Goal: Task Accomplishment & Management: Use online tool/utility

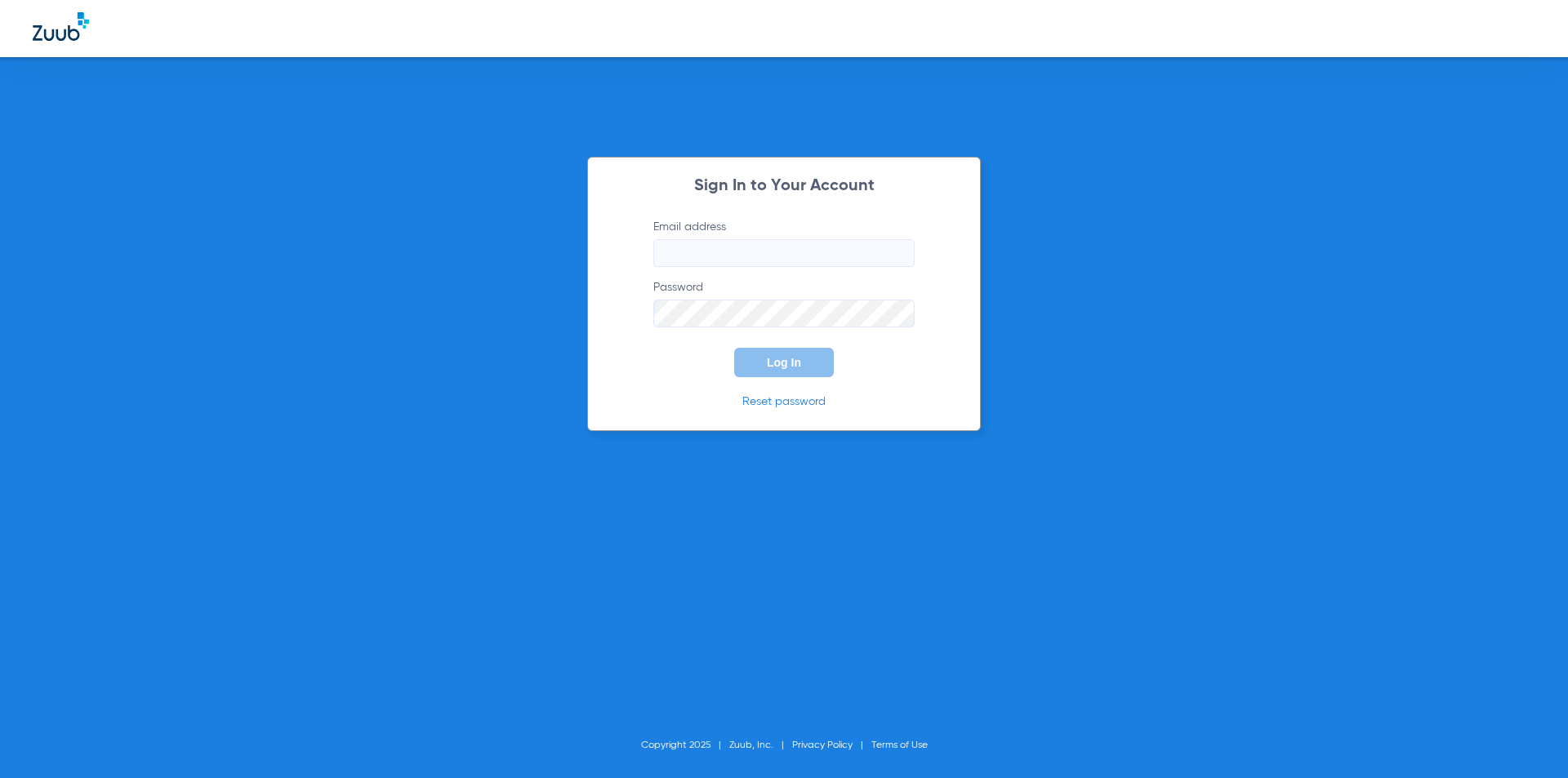
type input "[PERSON_NAME][EMAIL_ADDRESS][DOMAIN_NAME]"
click at [772, 367] on span "Log In" at bounding box center [784, 362] width 35 height 13
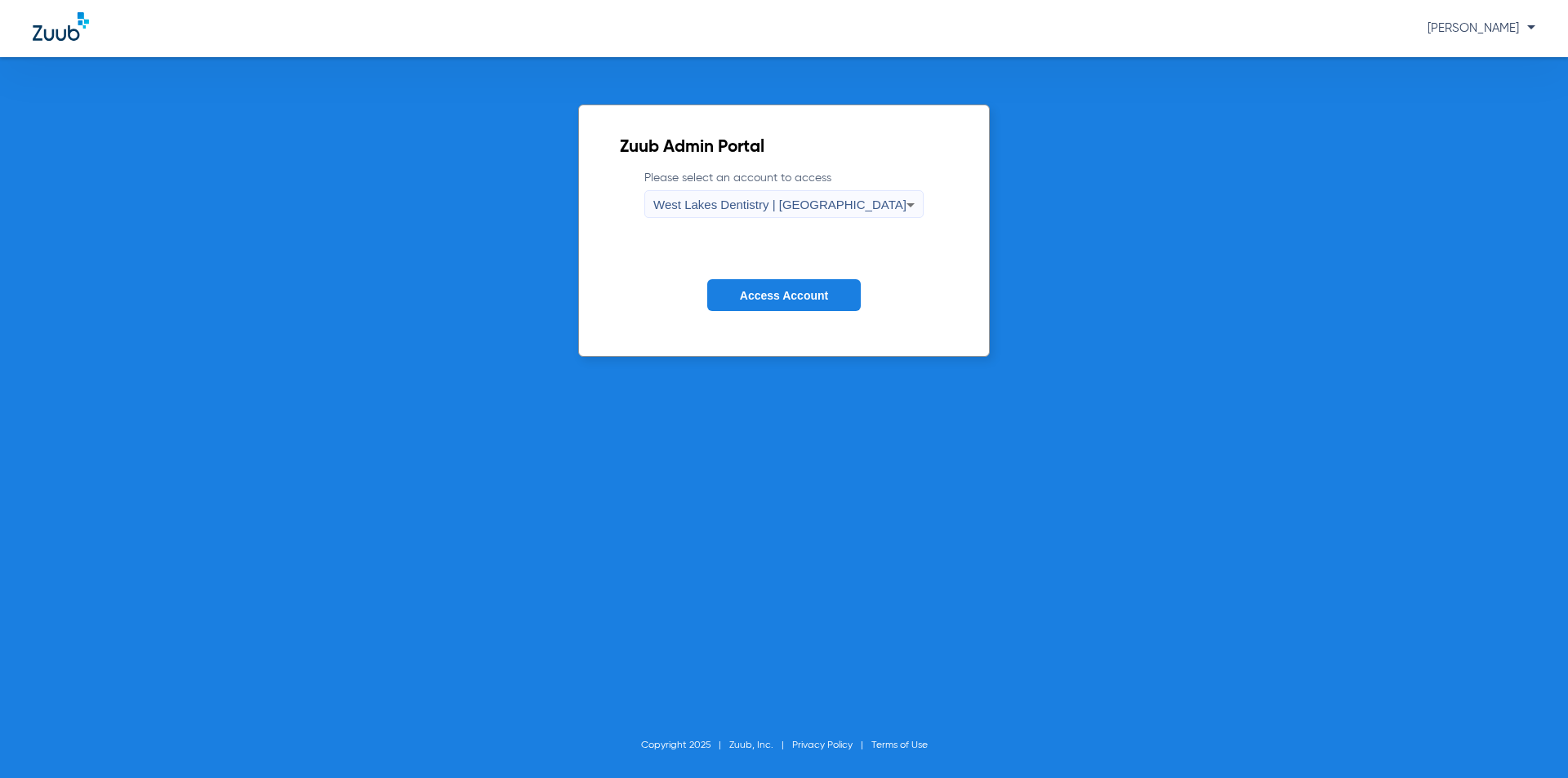
click at [781, 194] on div "West Lakes Dentistry | [GEOGRAPHIC_DATA]" at bounding box center [780, 205] width 253 height 28
click at [771, 264] on span "West Lakes Dentistry | [GEOGRAPHIC_DATA]" at bounding box center [786, 260] width 167 height 23
click at [773, 298] on span "Access Account" at bounding box center [784, 295] width 88 height 13
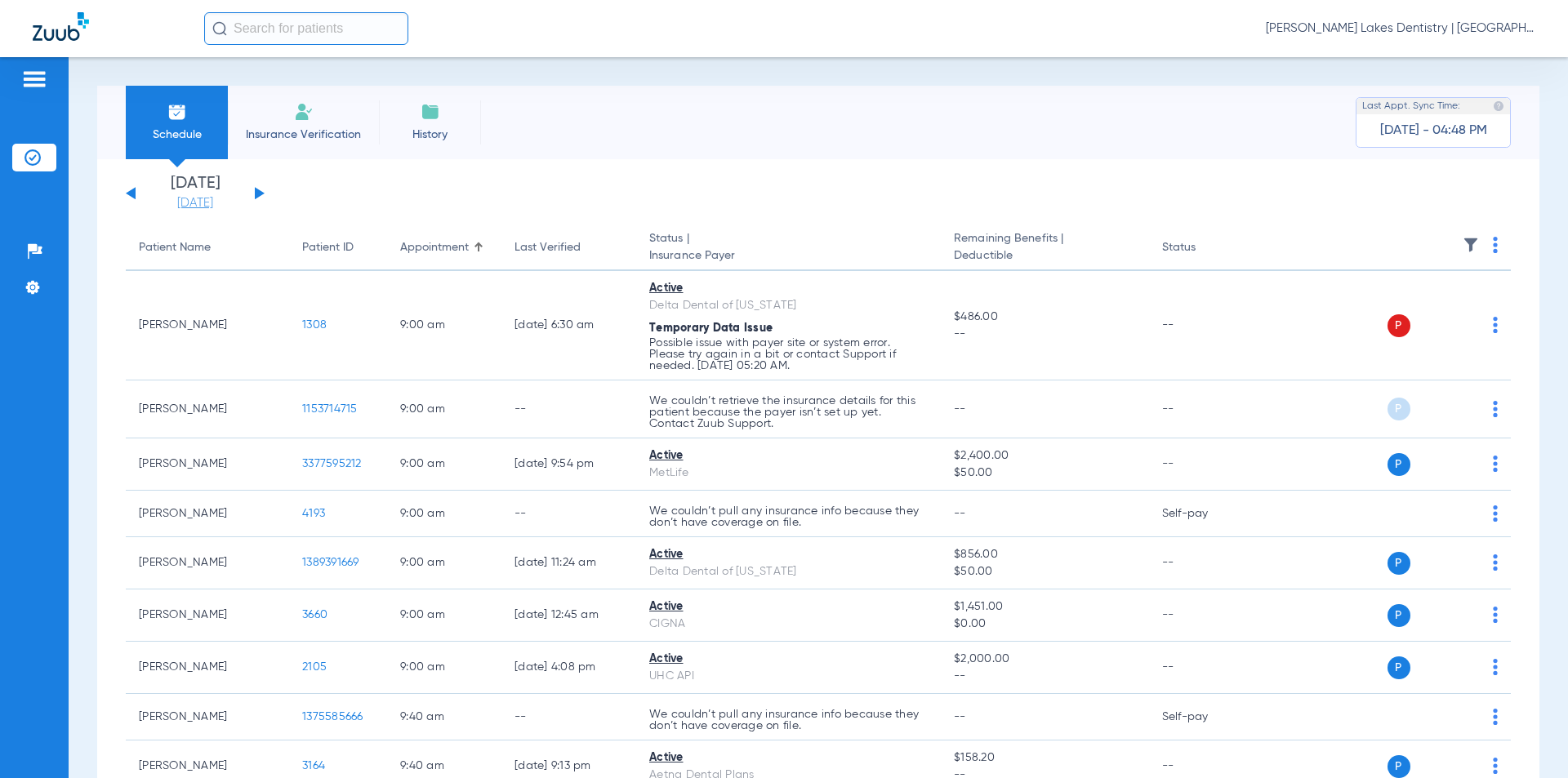
click at [174, 206] on link "[DATE]" at bounding box center [195, 203] width 98 height 16
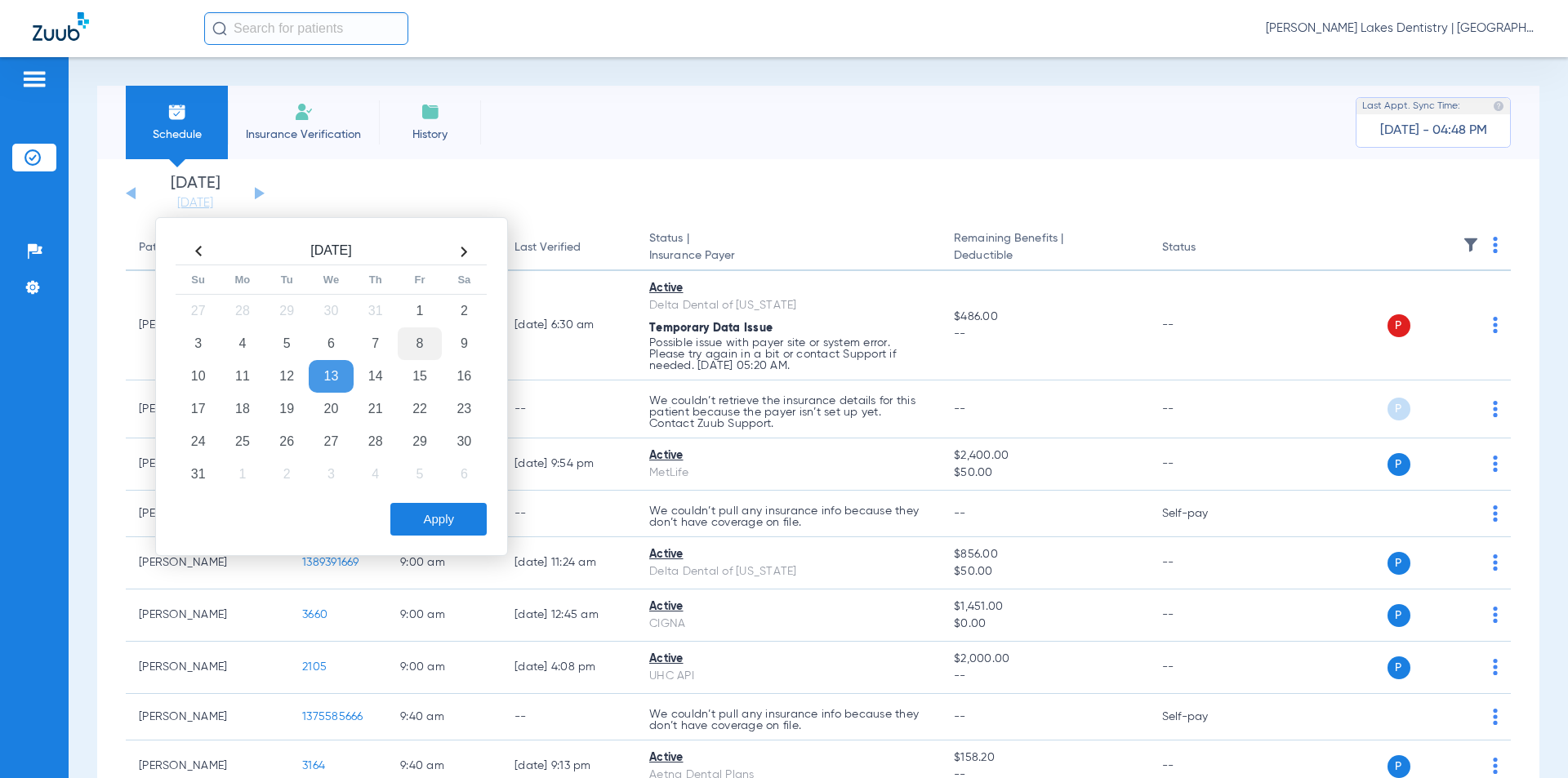
click at [421, 307] on td "1" at bounding box center [419, 311] width 44 height 33
click at [437, 515] on button "Apply" at bounding box center [439, 519] width 96 height 33
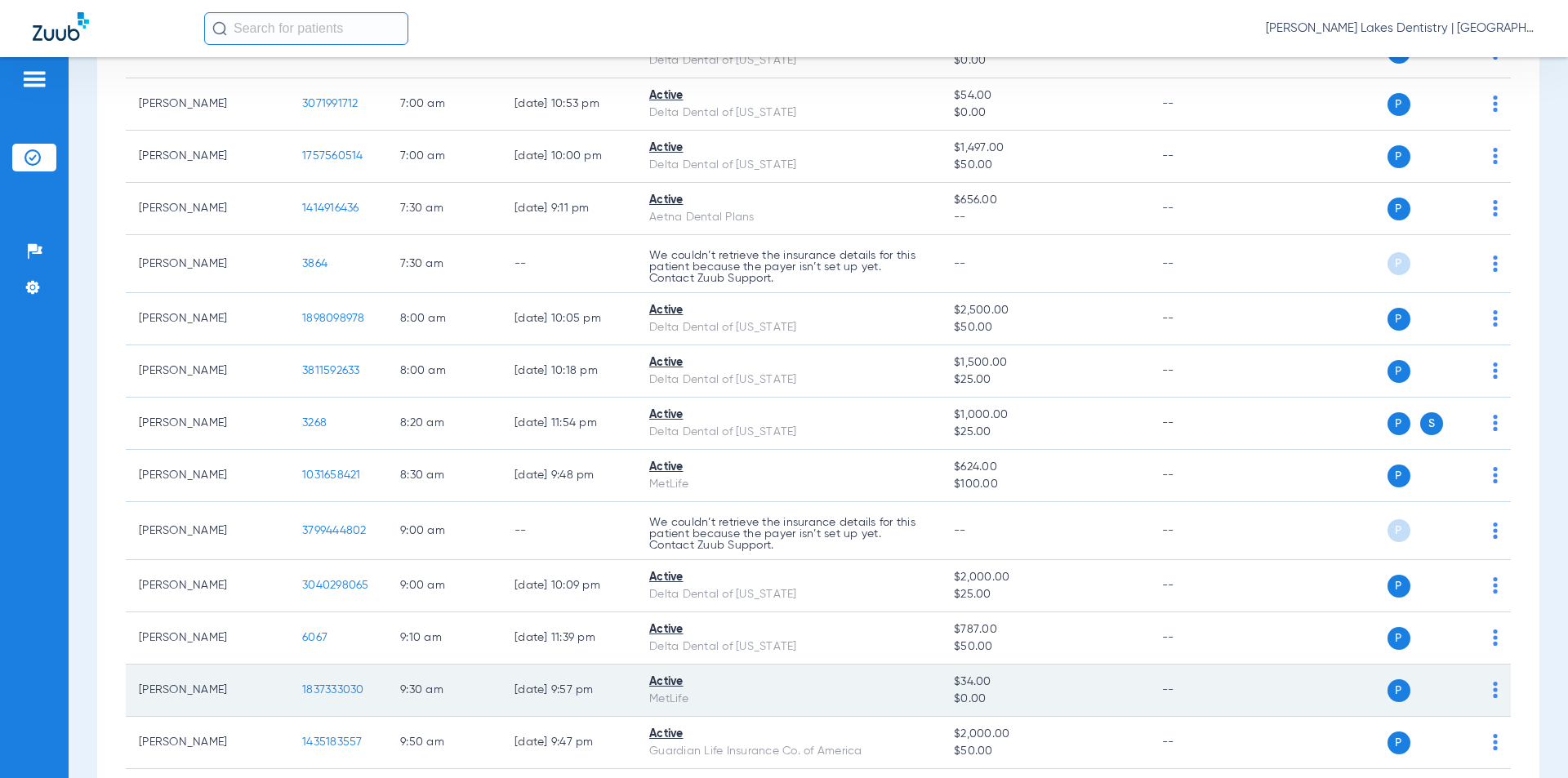
scroll to position [326, 0]
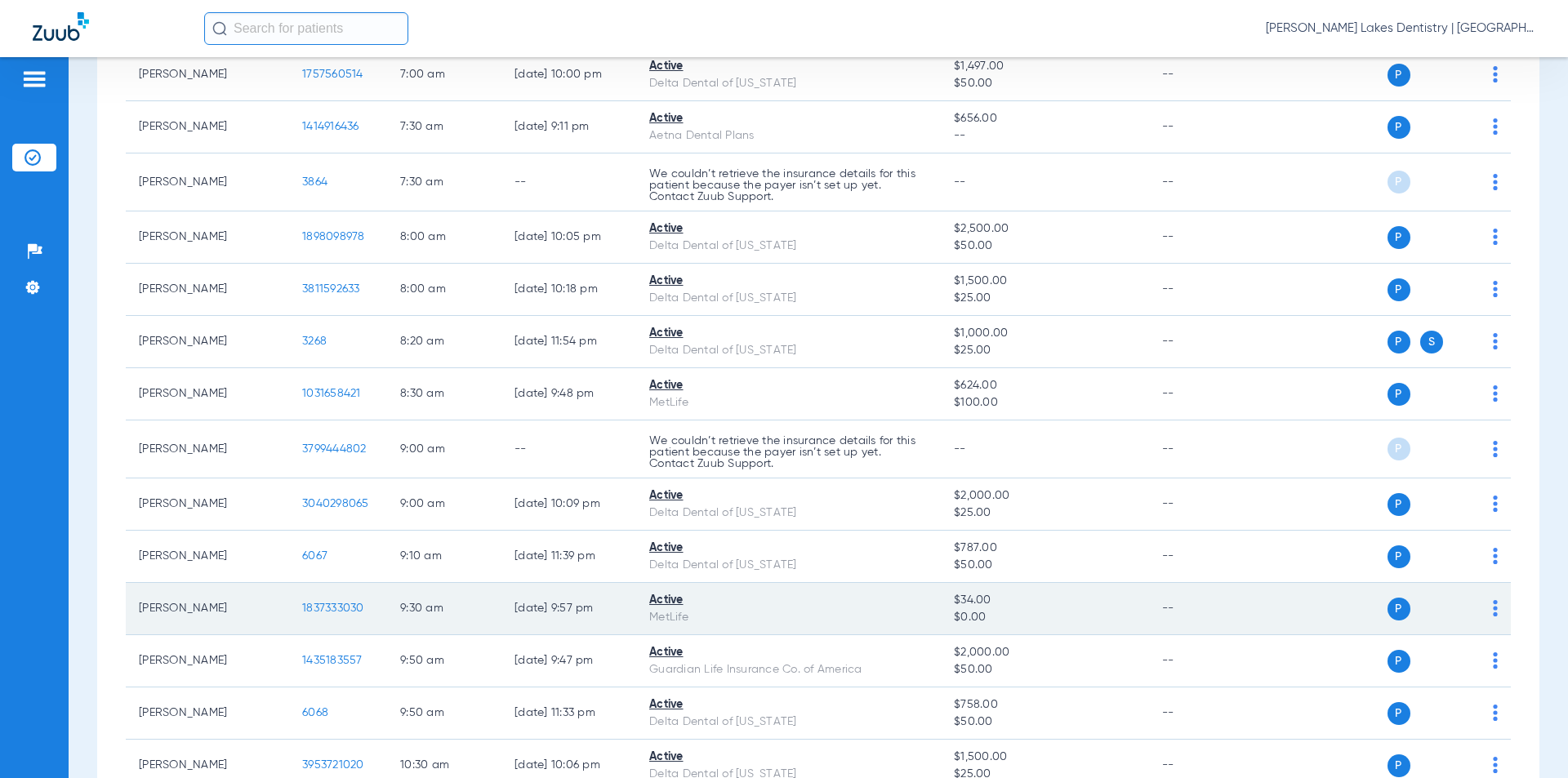
click at [333, 609] on span "1837333030" at bounding box center [332, 609] width 62 height 12
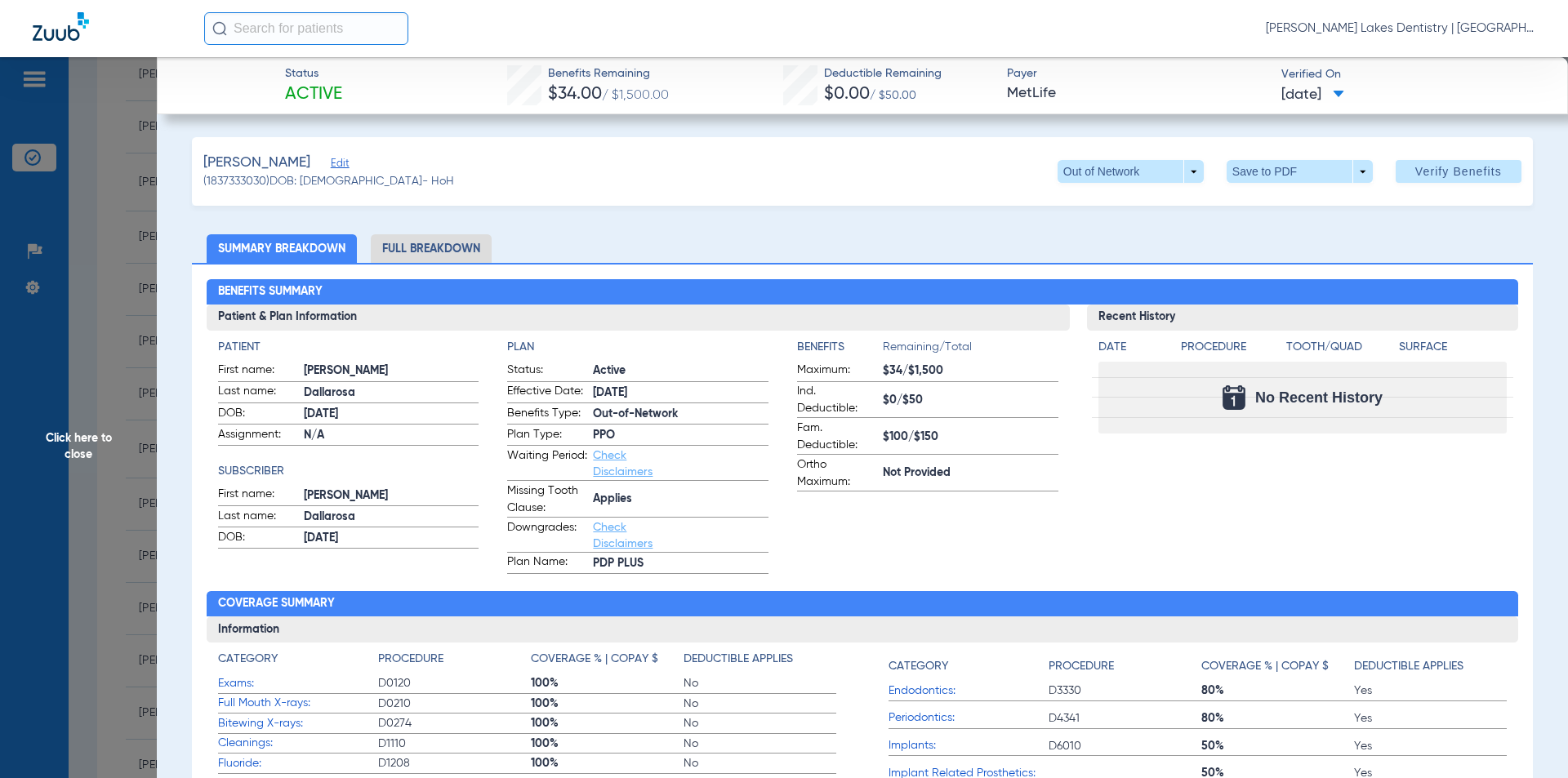
click at [417, 248] on li "Full Breakdown" at bounding box center [431, 249] width 121 height 29
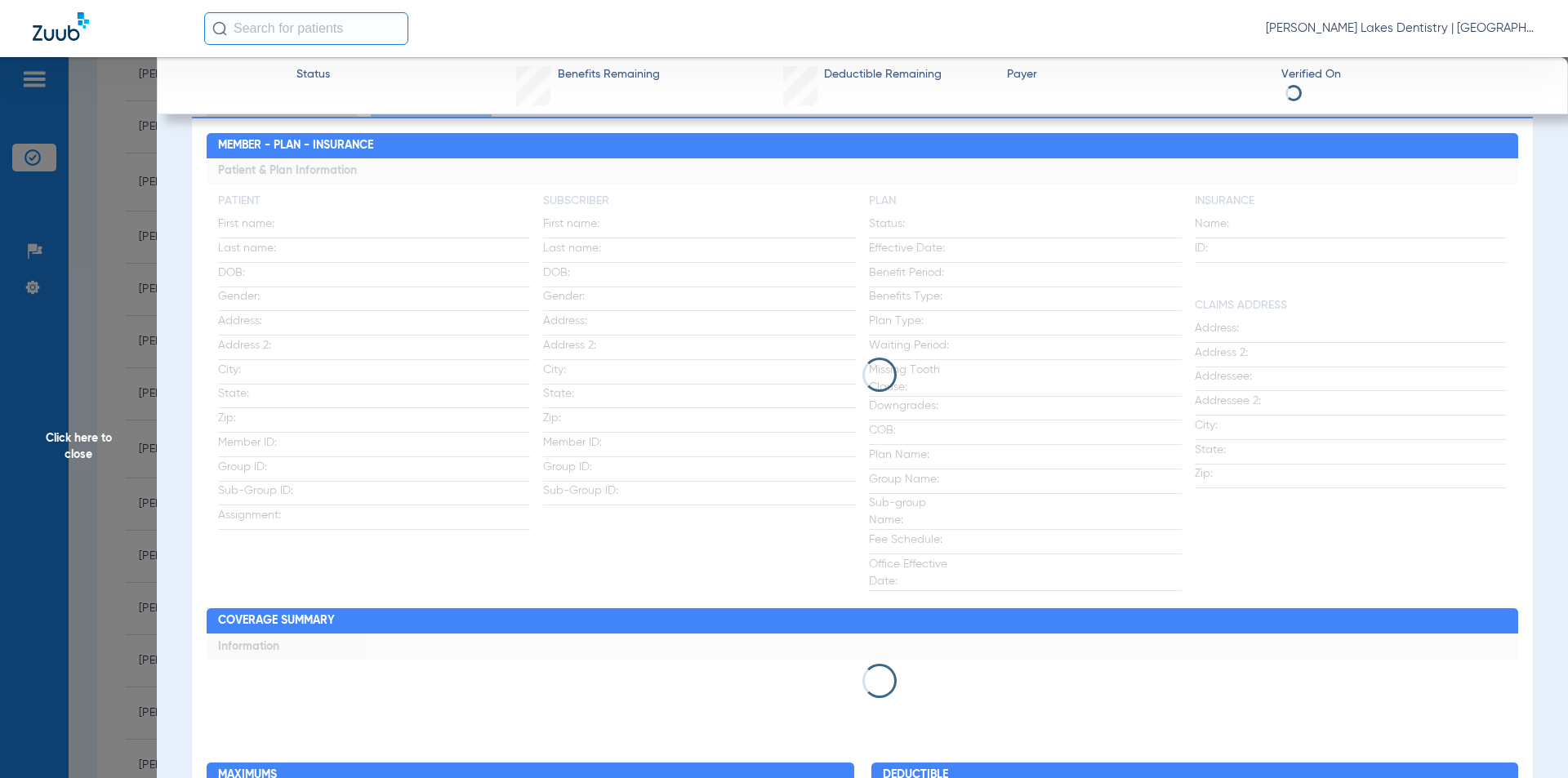
scroll to position [163, 0]
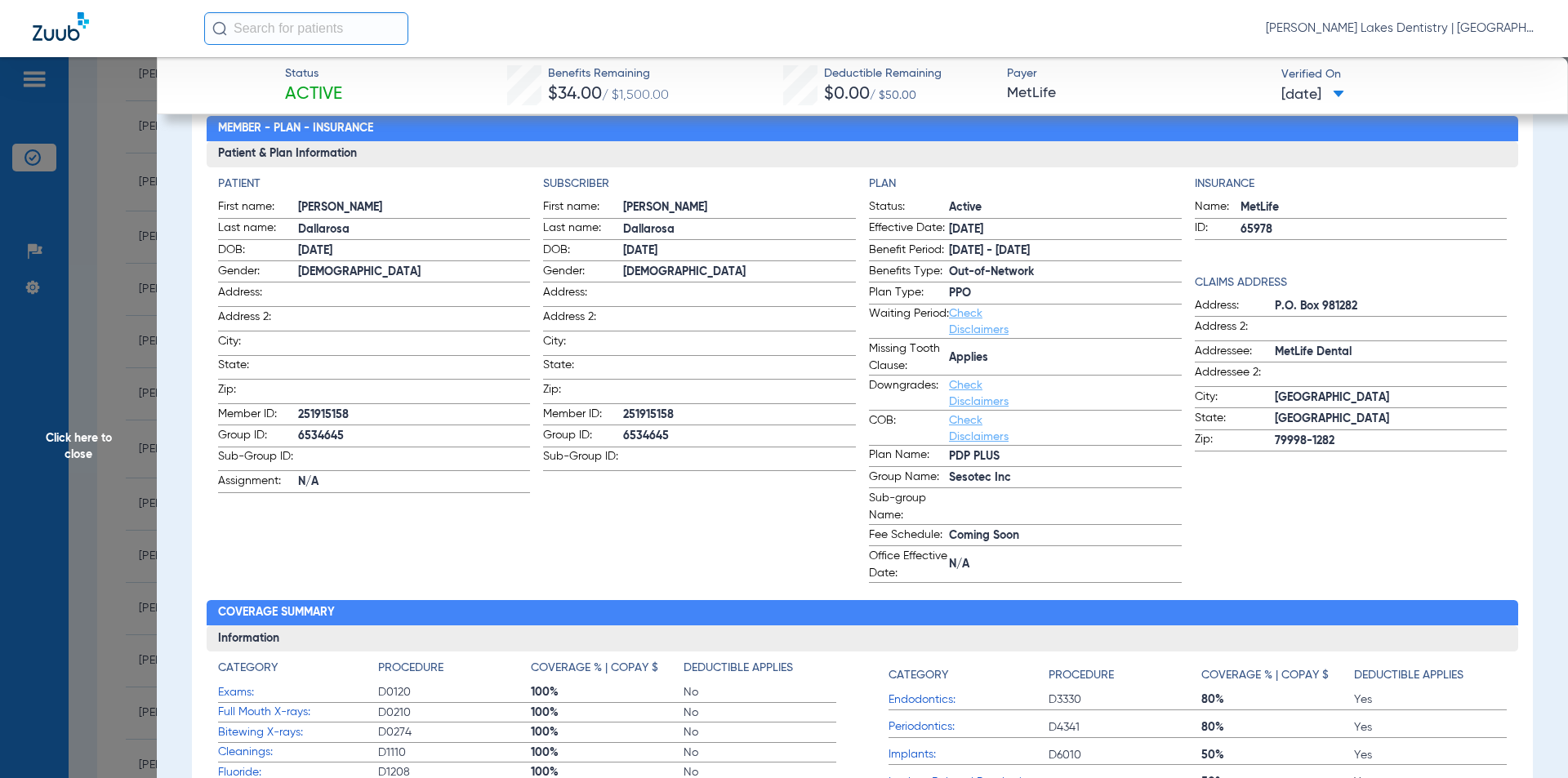
drag, startPoint x: 361, startPoint y: 409, endPoint x: 299, endPoint y: 409, distance: 62.0
click at [299, 409] on span "251915158" at bounding box center [414, 415] width 233 height 17
copy span "251915158"
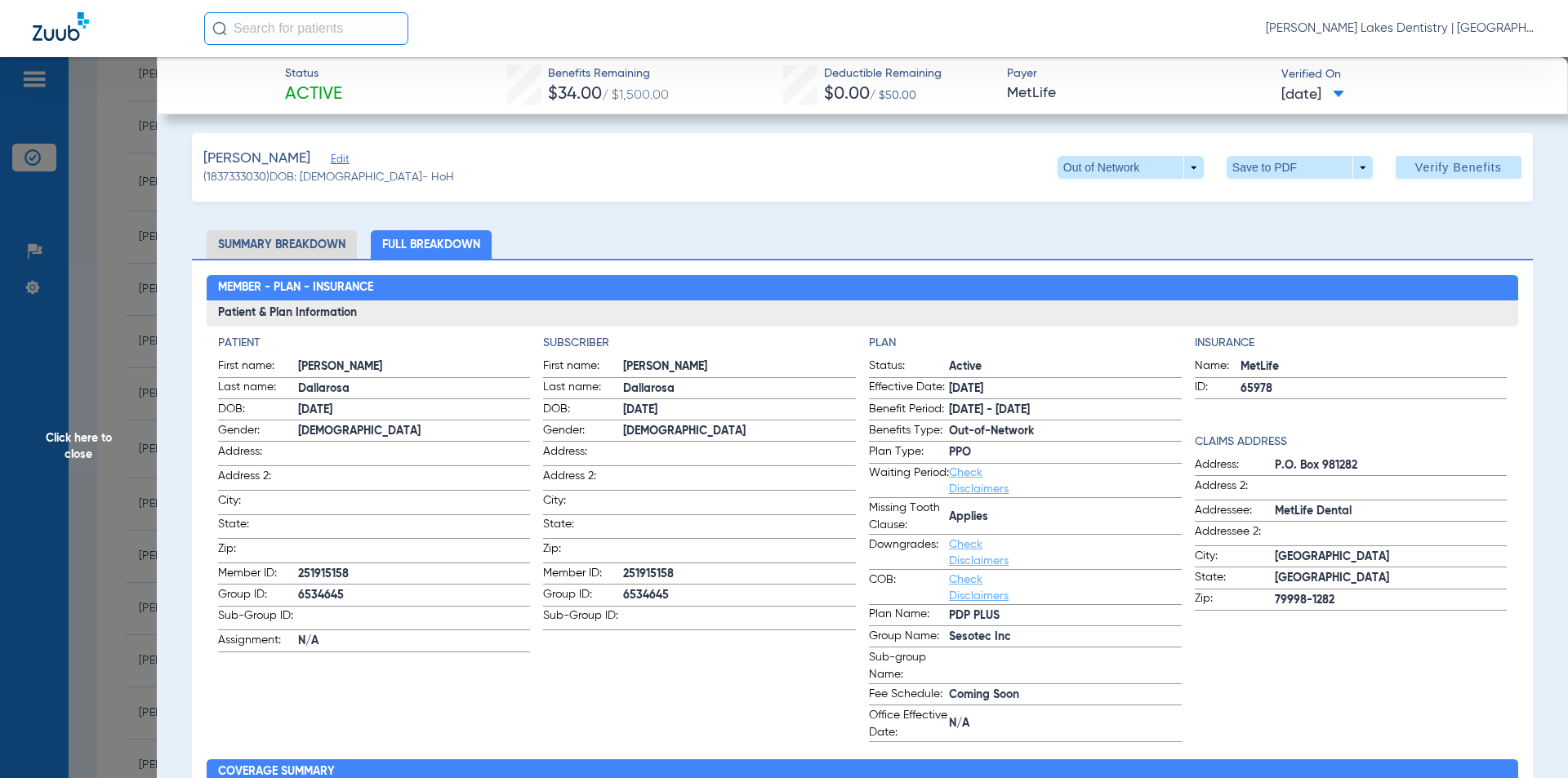
scroll to position [0, 0]
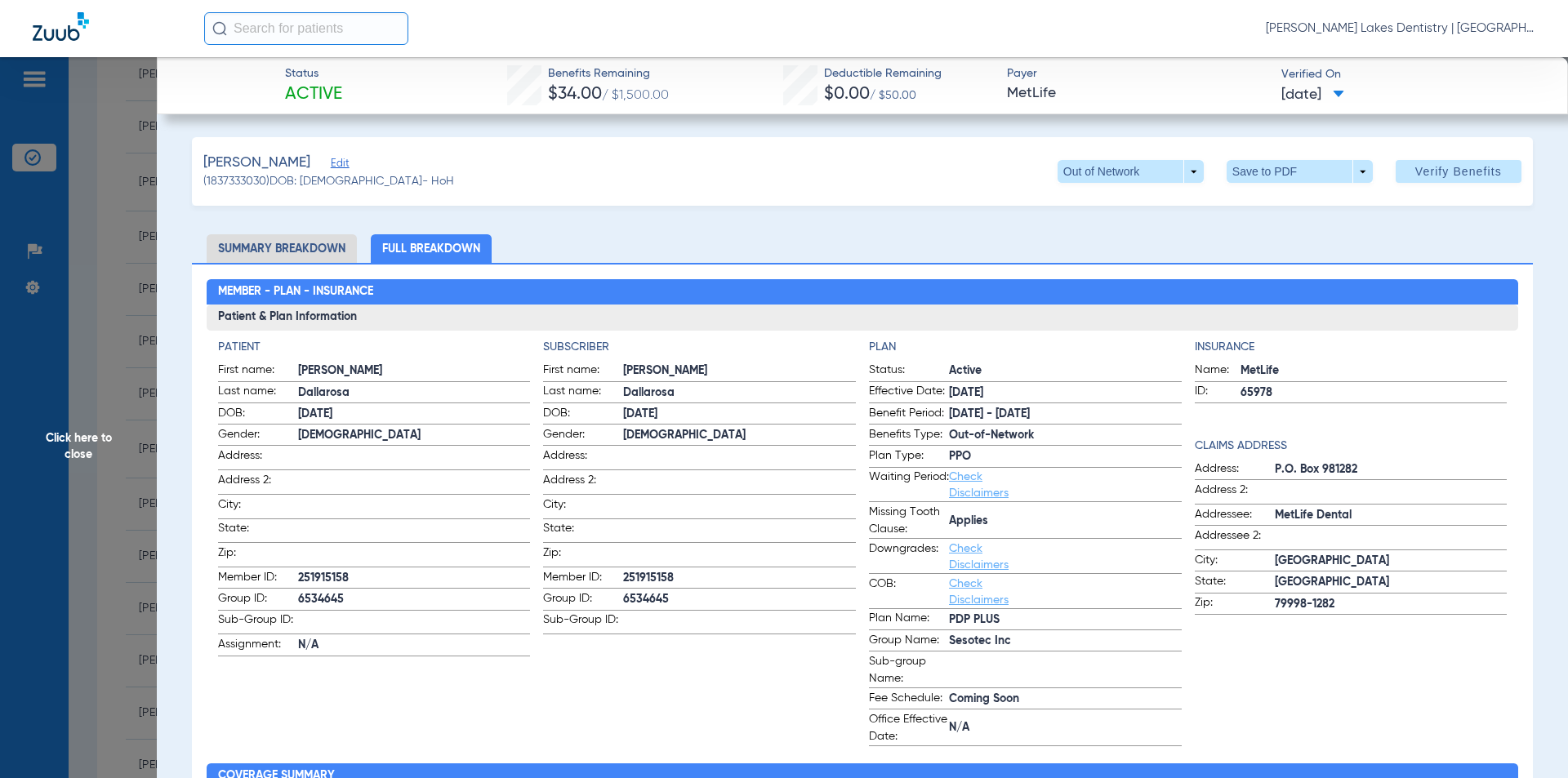
click at [66, 440] on span "Click here to close" at bounding box center [78, 447] width 156 height 778
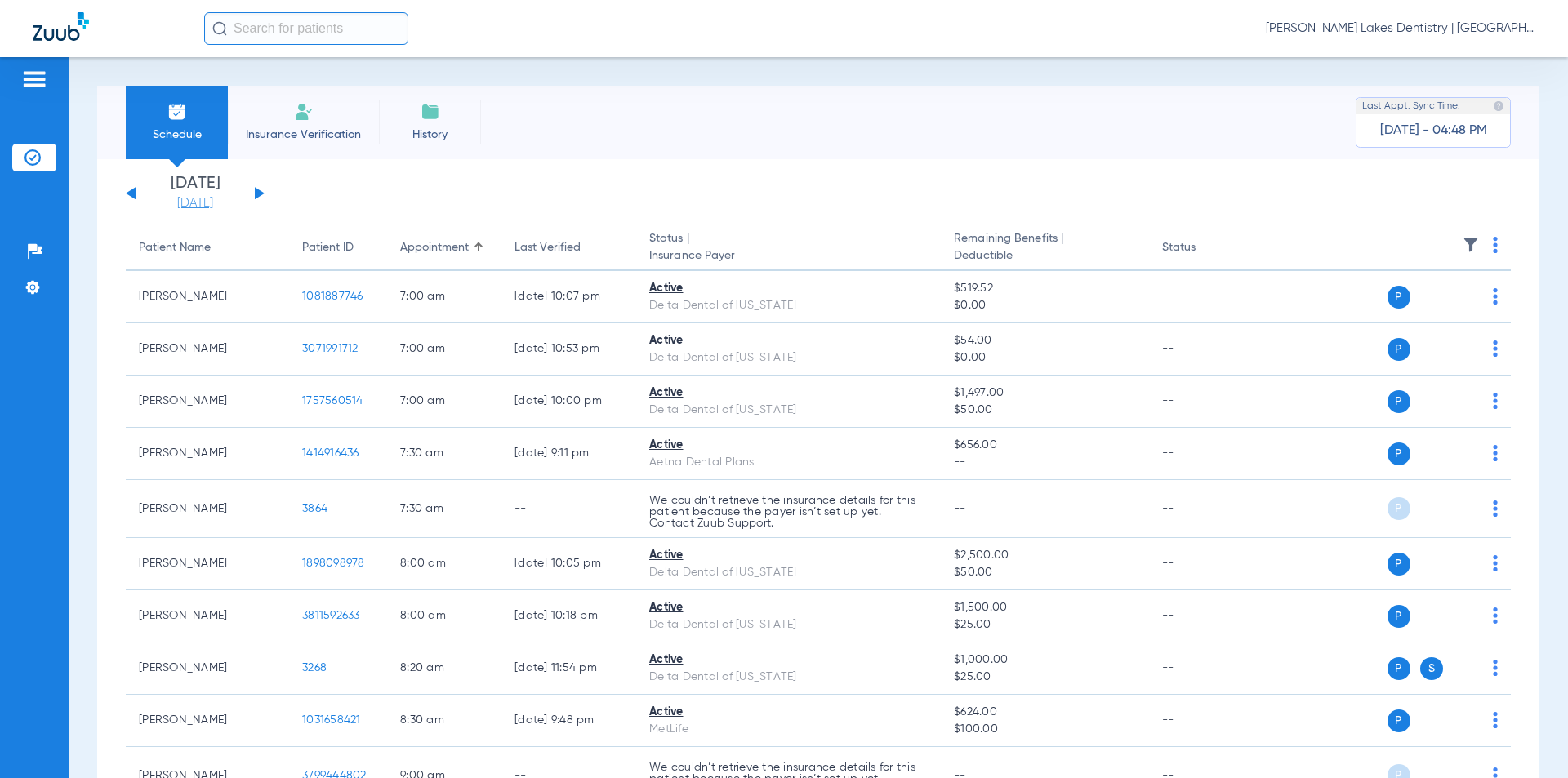
click at [184, 203] on link "[DATE]" at bounding box center [195, 203] width 98 height 16
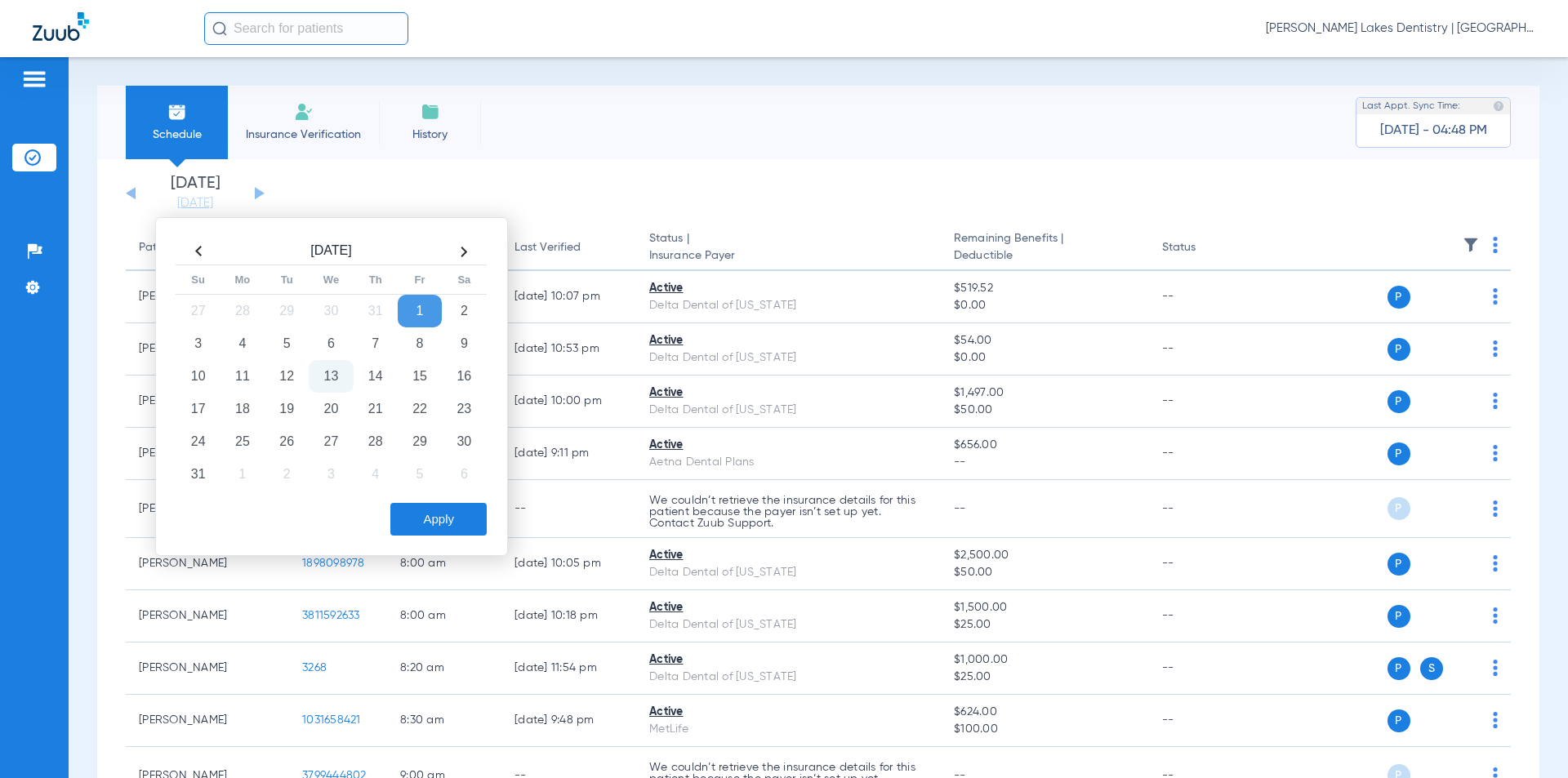
click at [195, 251] on th at bounding box center [199, 251] width 44 height 26
click at [243, 374] on td "14" at bounding box center [243, 376] width 44 height 33
click at [422, 511] on button "Apply" at bounding box center [439, 519] width 96 height 33
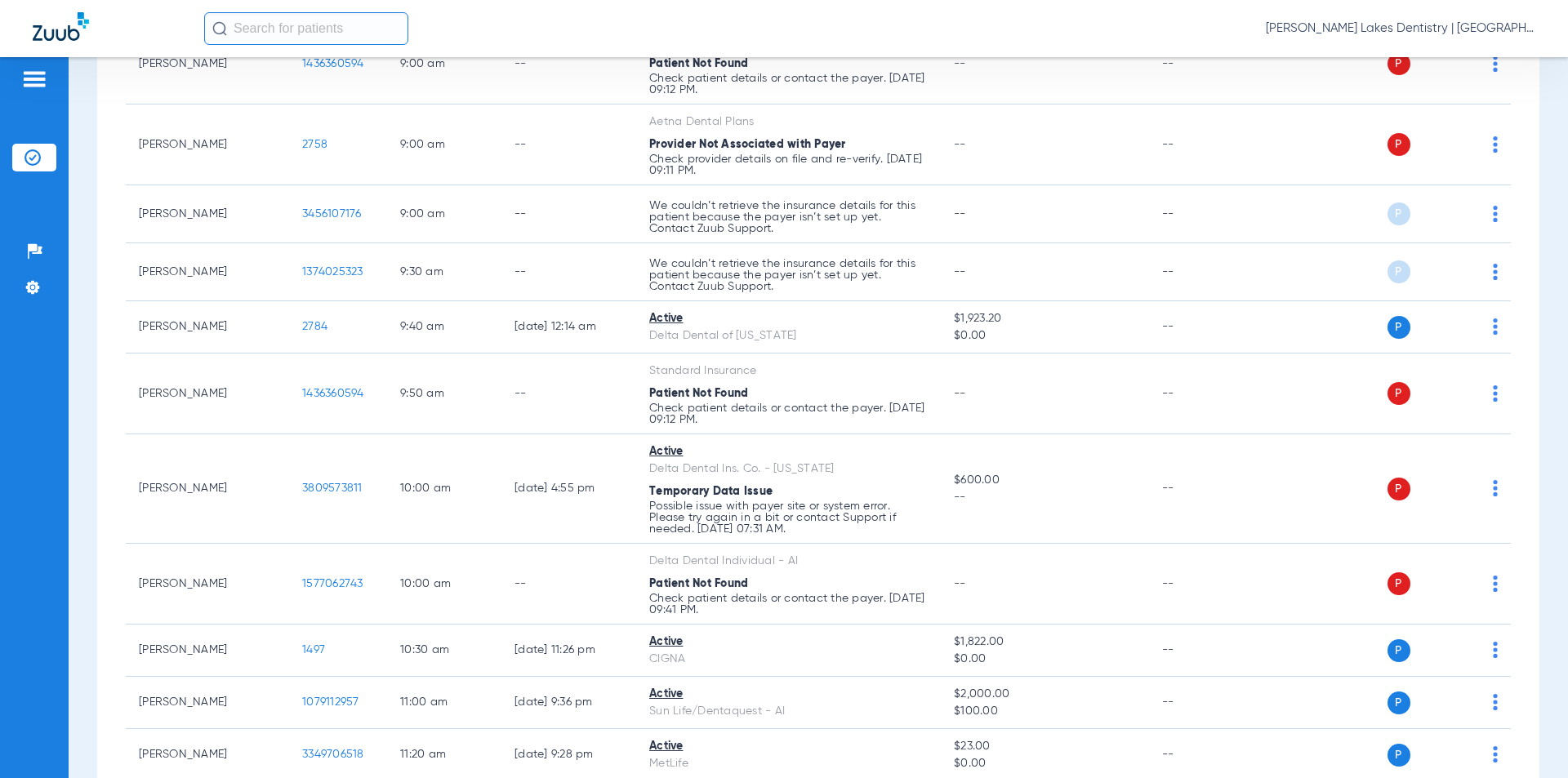
scroll to position [1307, 0]
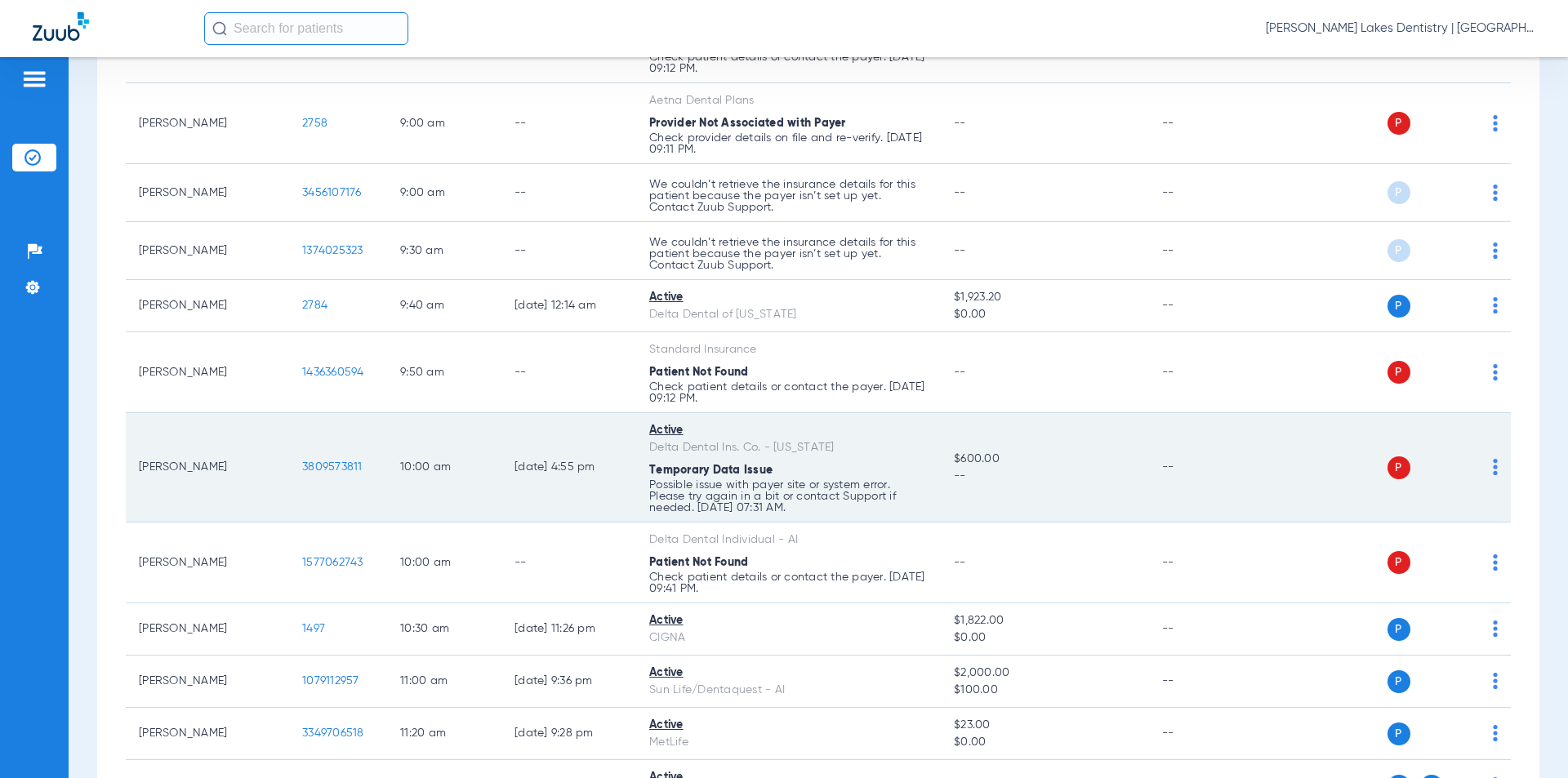
click at [339, 467] on span "3809573811" at bounding box center [332, 468] width 60 height 12
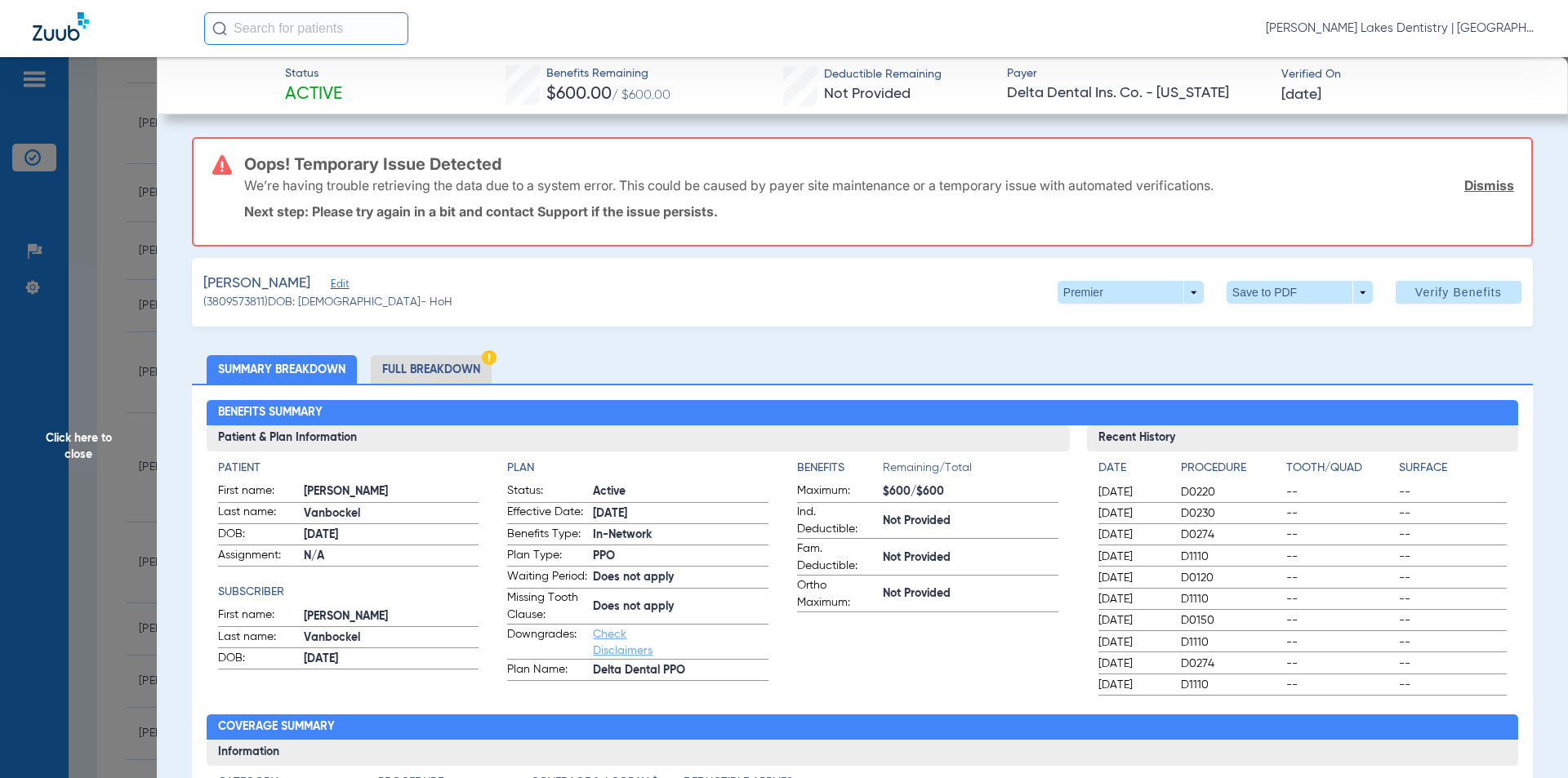
click at [415, 368] on li "Full Breakdown" at bounding box center [431, 370] width 121 height 29
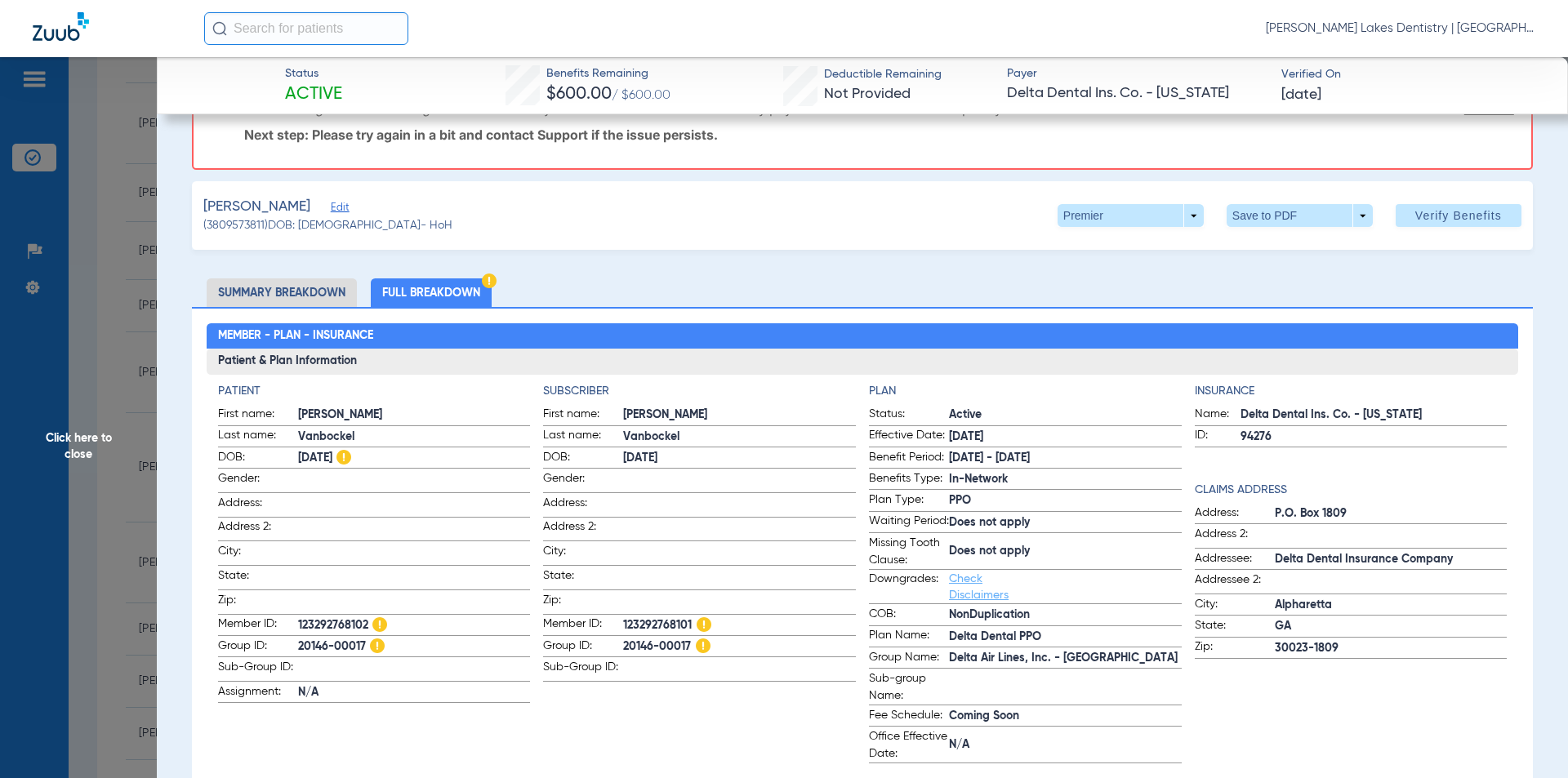
scroll to position [82, 0]
